Goal: Task Accomplishment & Management: Use online tool/utility

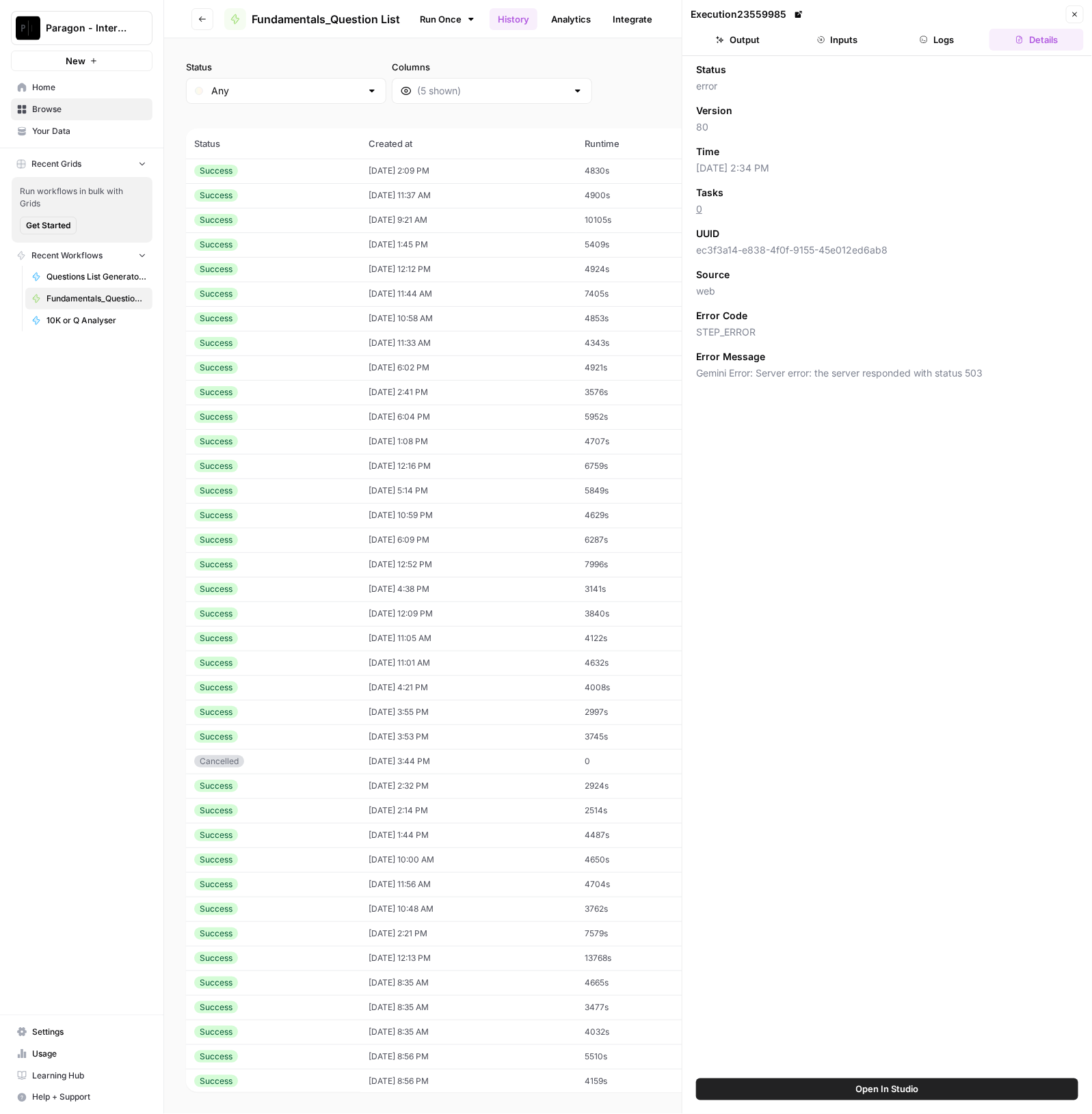
click at [123, 33] on span "Paragon - Internal Usage" at bounding box center [87, 28] width 82 height 13
click at [122, 121] on span "Paragon Intel - Bill / Ty / [PERSON_NAME] R&D" at bounding box center [132, 124] width 181 height 13
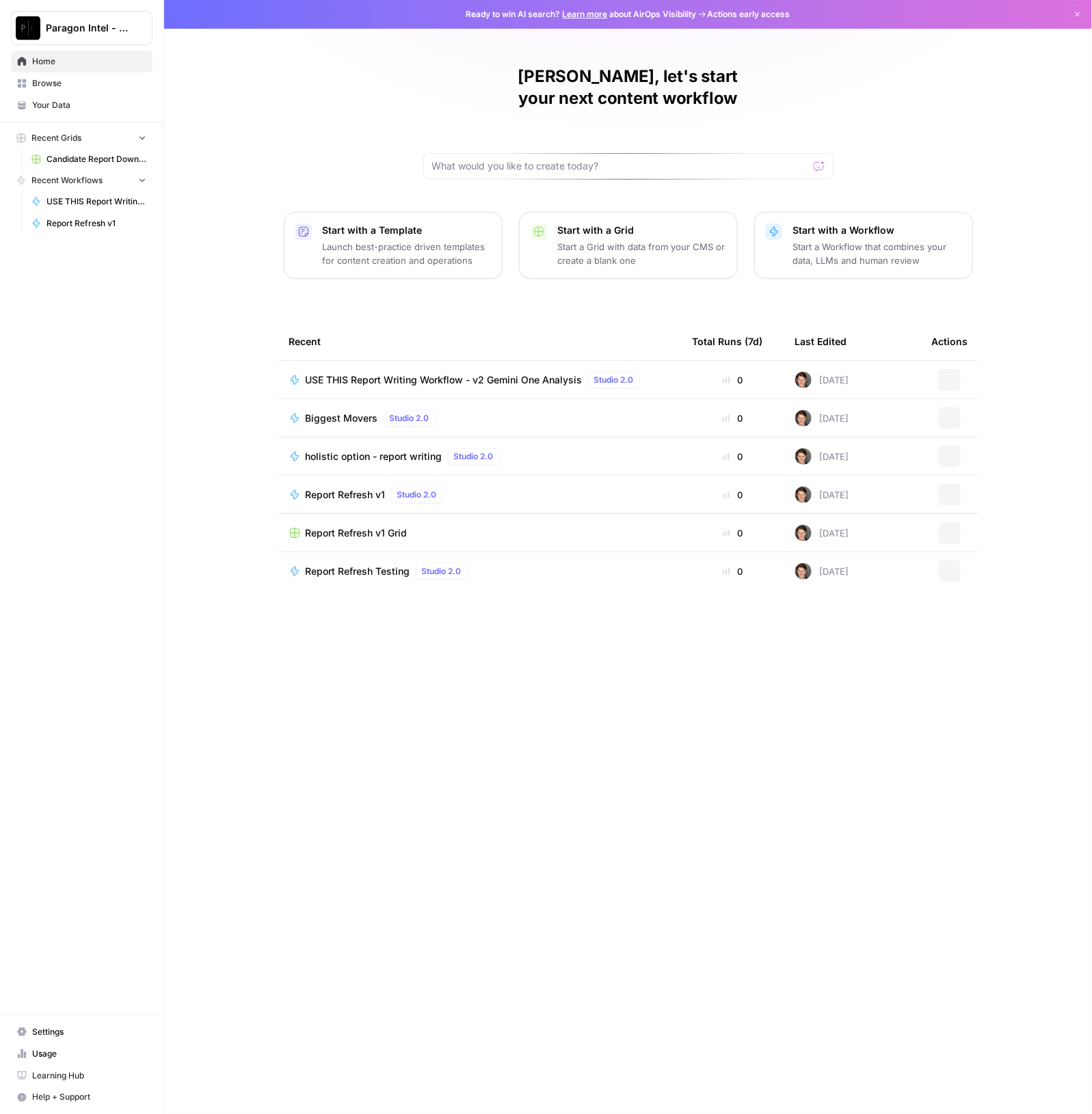
click at [352, 121] on div "[PERSON_NAME], let's start your next content workflow Start with a Template Lau…" at bounding box center [627, 557] width 927 height 1114
click at [434, 373] on span "USE THIS Report Writing Workflow - v2 Gemini One Analysis" at bounding box center [444, 379] width 277 height 13
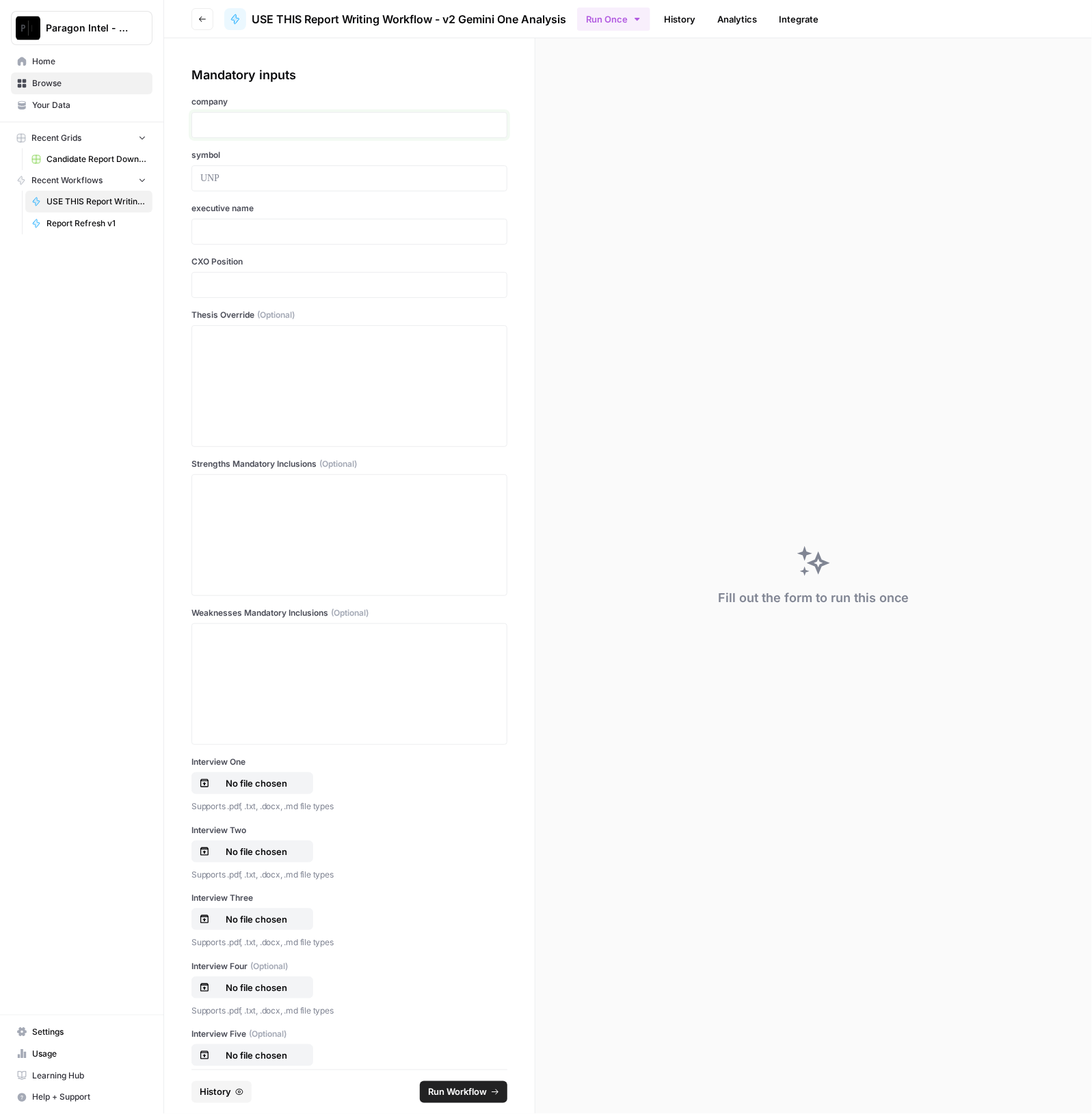
click at [253, 130] on p at bounding box center [349, 124] width 298 height 13
